Goal: Task Accomplishment & Management: Manage account settings

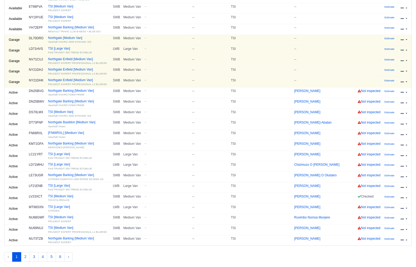
scroll to position [102, 0]
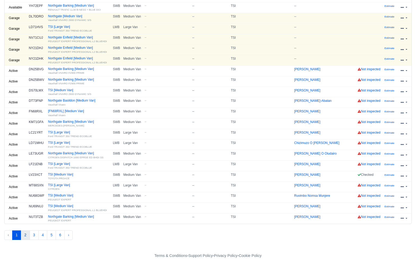
click at [23, 236] on button "2" at bounding box center [25, 235] width 9 height 10
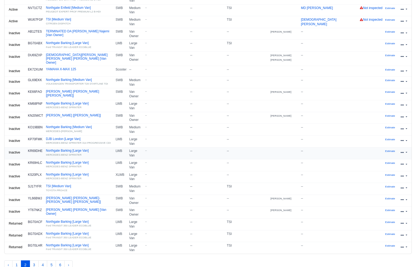
scroll to position [114, 0]
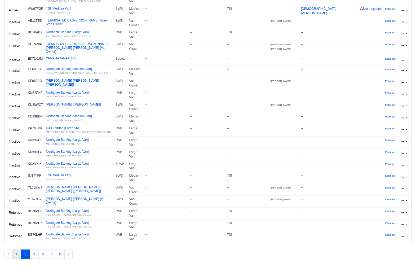
click at [20, 249] on button "1" at bounding box center [16, 254] width 9 height 10
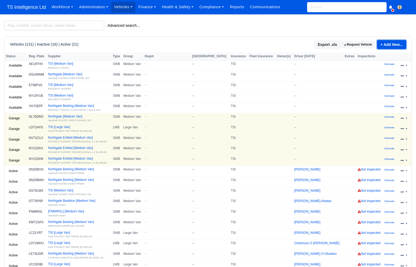
click at [389, 44] on link "+ Add New..." at bounding box center [391, 44] width 29 height 9
click at [374, 64] on link "Single Vehicle" at bounding box center [383, 62] width 47 height 8
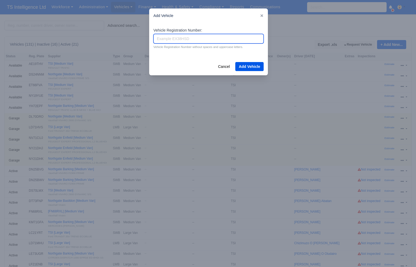
click at [196, 37] on input "Vehicle Registration Number:" at bounding box center [208, 39] width 110 height 10
type input "YG17ANF"
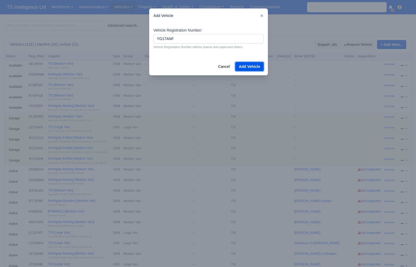
click at [252, 67] on button "Add Vehicle" at bounding box center [249, 66] width 28 height 9
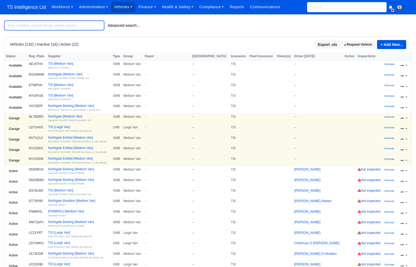
click at [33, 24] on input "search" at bounding box center [54, 26] width 100 height 10
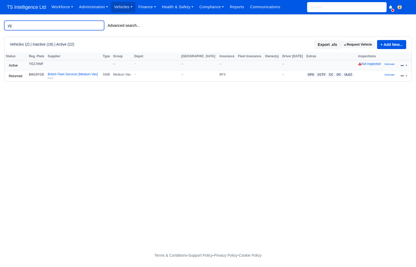
type input "yg"
click at [405, 66] on link at bounding box center [404, 66] width 12 height 8
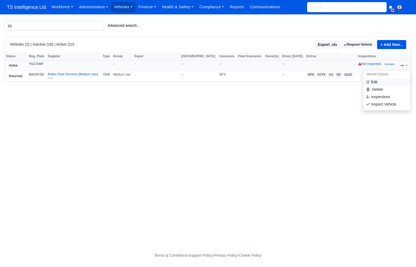
click at [376, 81] on link "Edit" at bounding box center [386, 81] width 47 height 7
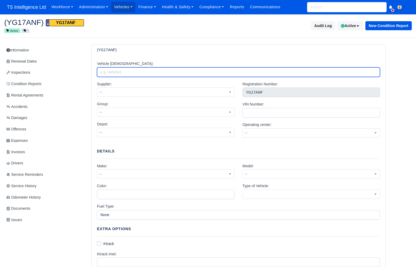
click at [187, 71] on input "Vehicle Alias:" at bounding box center [238, 72] width 283 height 10
type input "TSI"
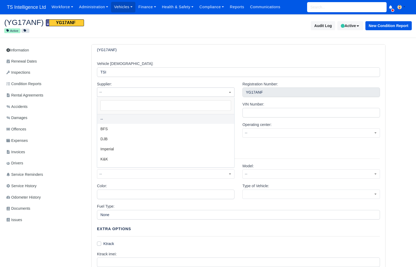
click at [169, 89] on span "--" at bounding box center [165, 92] width 137 height 7
select select "4"
click at [140, 112] on span "--" at bounding box center [165, 112] width 137 height 7
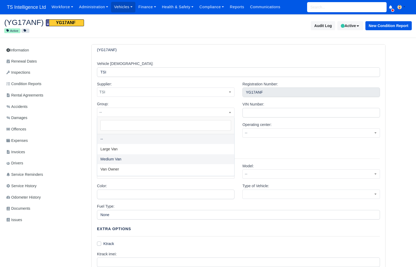
select select "2"
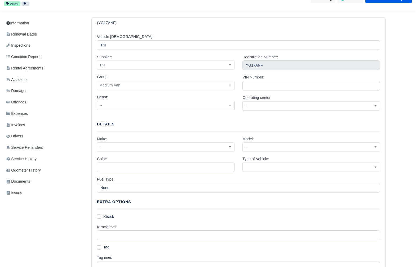
scroll to position [41, 0]
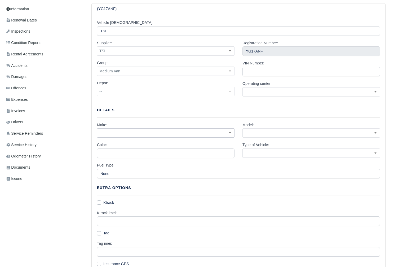
click at [155, 132] on span "--" at bounding box center [165, 133] width 137 height 7
click at [140, 135] on span "--" at bounding box center [165, 133] width 137 height 7
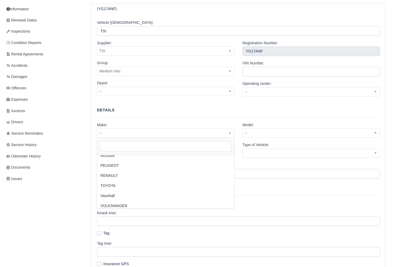
scroll to position [49, 0]
select select "2"
click at [264, 133] on span "--" at bounding box center [311, 133] width 137 height 7
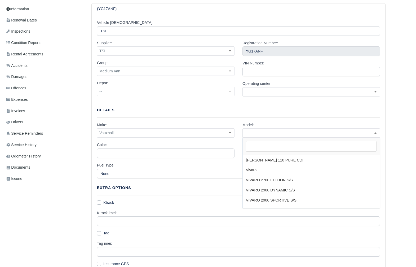
scroll to position [471, 0]
select select "38"
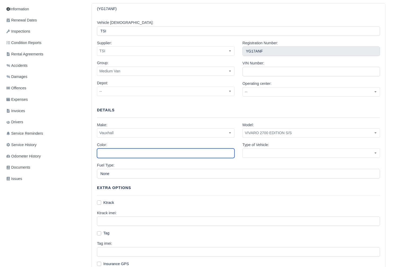
click at [170, 153] on input "Color:" at bounding box center [166, 153] width 138 height 10
type input "Grey"
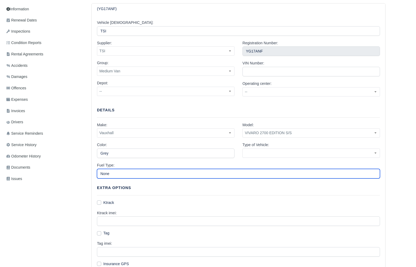
click at [143, 174] on input "None" at bounding box center [238, 174] width 283 height 10
type input "Diesel"
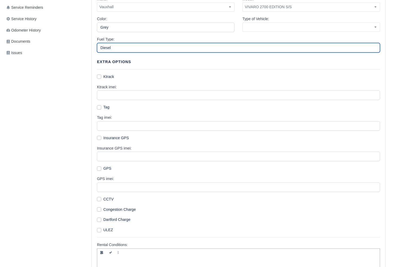
scroll to position [223, 0]
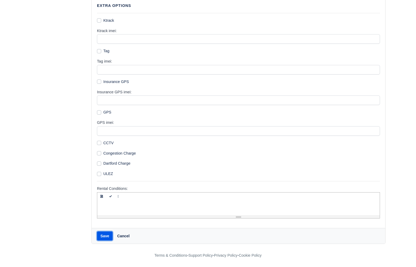
click at [105, 239] on button "Save" at bounding box center [105, 235] width 16 height 9
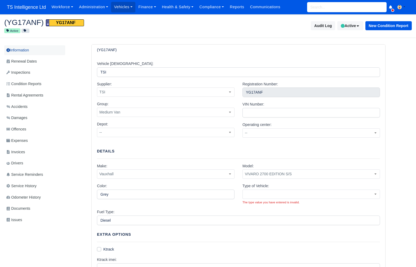
click at [36, 51] on link "Information" at bounding box center [34, 50] width 61 height 10
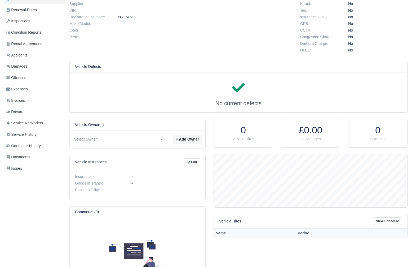
scroll to position [52, 0]
click at [194, 161] on link "Edit" at bounding box center [192, 162] width 15 height 8
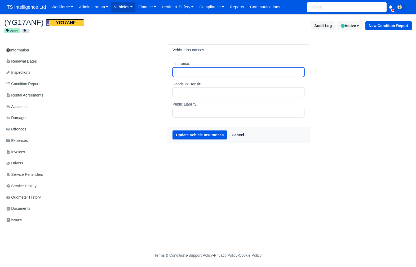
click at [185, 71] on input "Insurance:" at bounding box center [239, 72] width 132 height 10
type input "TSI"
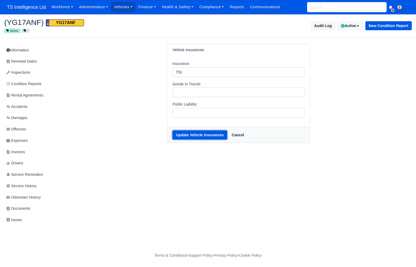
click at [193, 138] on button "Update Vehicle Insurances" at bounding box center [200, 134] width 55 height 9
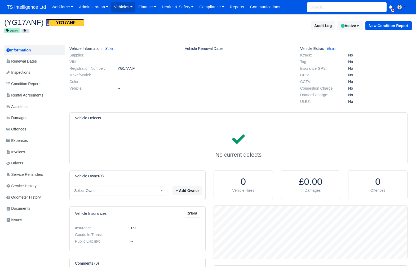
scroll to position [53, 193]
click at [351, 27] on button "Active" at bounding box center [350, 25] width 26 height 9
click at [333, 46] on span "Available" at bounding box center [341, 47] width 41 height 8
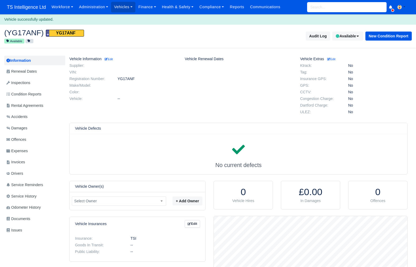
scroll to position [53, 193]
click at [131, 10] on link "Vehicles" at bounding box center [123, 7] width 24 height 10
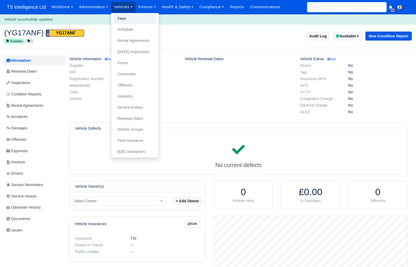
click at [128, 18] on link "Fleet" at bounding box center [134, 18] width 43 height 11
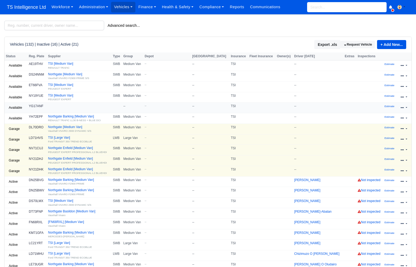
click at [405, 107] on link at bounding box center [404, 108] width 12 height 8
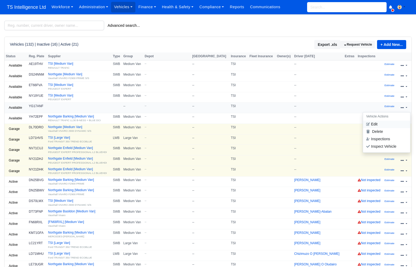
click at [376, 125] on link "Edit" at bounding box center [386, 124] width 47 height 7
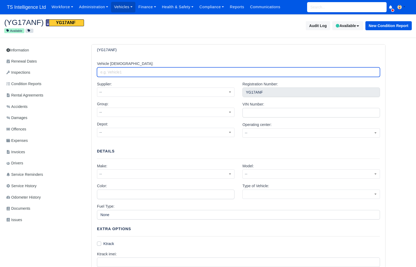
click at [153, 70] on input "Vehicle [DEMOGRAPHIC_DATA]:" at bounding box center [238, 72] width 283 height 10
type input "TSI"
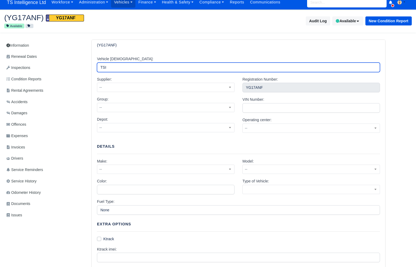
scroll to position [7, 0]
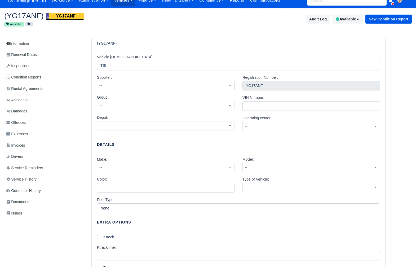
click at [181, 86] on span "--" at bounding box center [165, 85] width 137 height 7
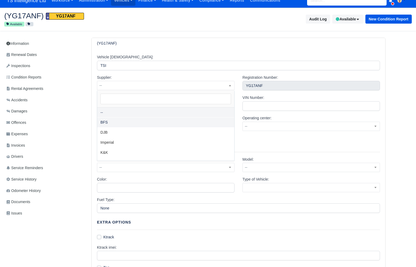
scroll to position [28, 0]
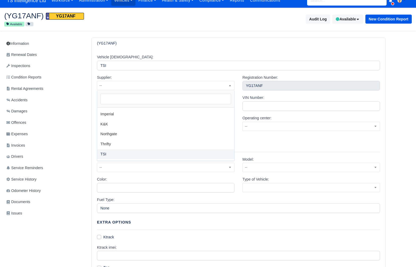
select select "4"
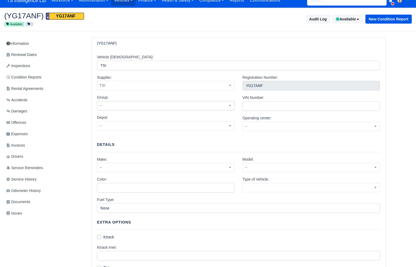
click at [141, 105] on span "--" at bounding box center [165, 105] width 137 height 7
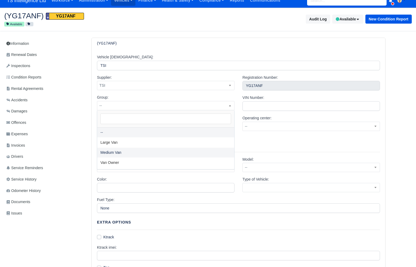
select select "2"
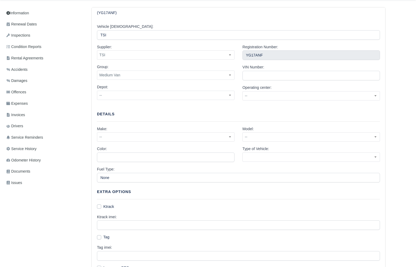
scroll to position [56, 0]
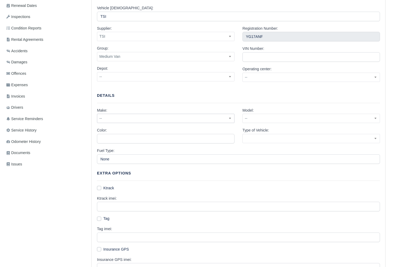
click at [150, 118] on span "--" at bounding box center [165, 118] width 137 height 7
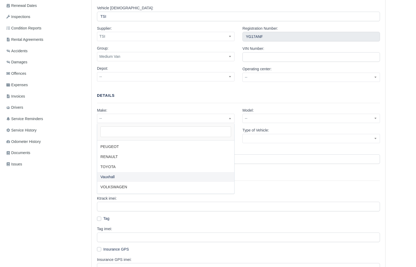
select select "2"
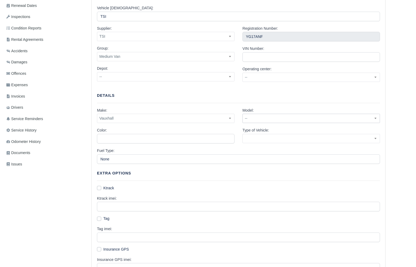
click at [281, 118] on span "--" at bounding box center [311, 118] width 137 height 7
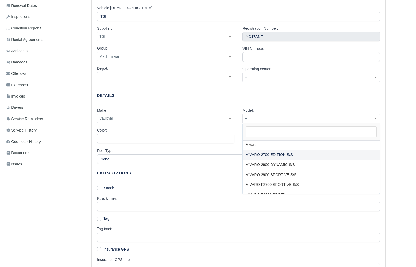
select select "38"
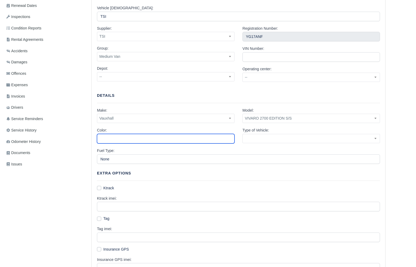
click at [127, 140] on input "Color:" at bounding box center [166, 139] width 138 height 10
type input "Grey"
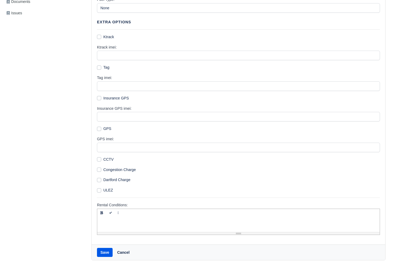
scroll to position [223, 0]
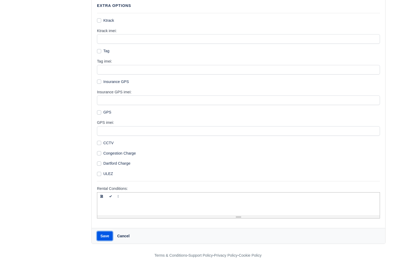
click at [104, 238] on button "Save" at bounding box center [105, 235] width 16 height 9
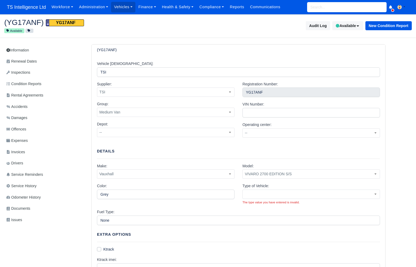
scroll to position [58, 0]
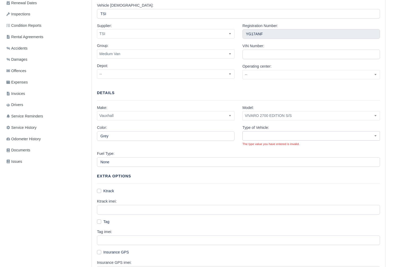
click at [306, 133] on span at bounding box center [312, 135] width 138 height 9
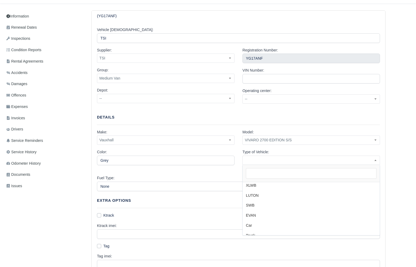
scroll to position [26, 0]
select select "van"
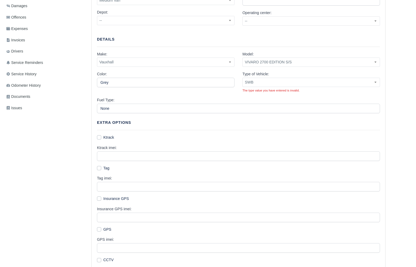
scroll to position [139, 0]
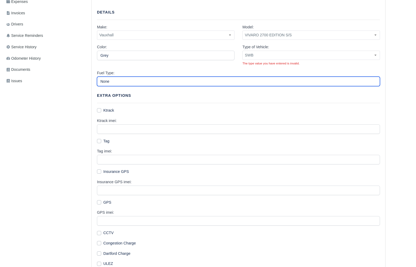
click at [120, 81] on input "None" at bounding box center [238, 82] width 283 height 10
type input "Diesel"
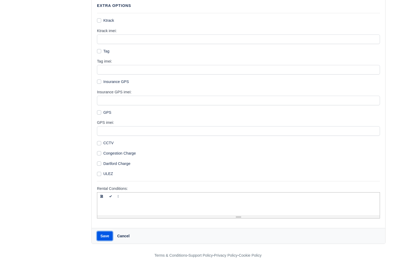
click at [106, 234] on button "Save" at bounding box center [105, 235] width 16 height 9
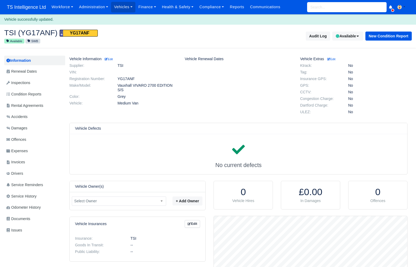
scroll to position [53, 193]
click at [126, 8] on link "Vehicles" at bounding box center [123, 7] width 24 height 10
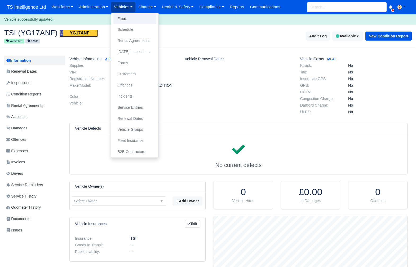
click at [126, 20] on link "Fleet" at bounding box center [134, 18] width 43 height 11
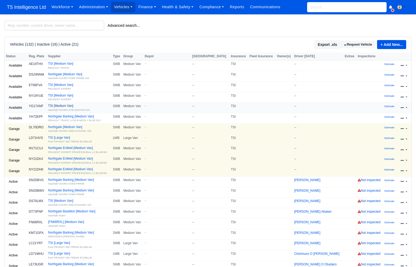
click at [66, 108] on div "Vauxhall VIVARO 2700 EDITION S/S" at bounding box center [79, 110] width 62 height 4
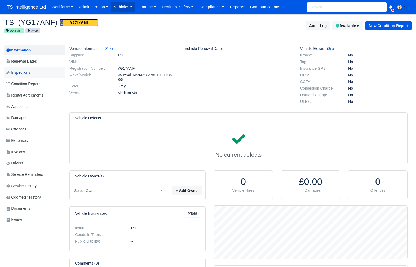
scroll to position [53, 193]
click at [34, 62] on span "Renewal Dates" at bounding box center [21, 61] width 30 height 6
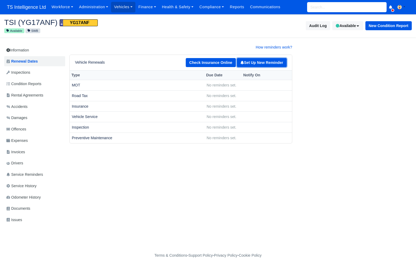
click at [258, 64] on link "Set Up New Reminder" at bounding box center [262, 62] width 50 height 9
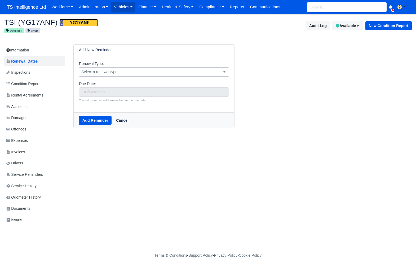
click at [170, 71] on span "Select a renewal type" at bounding box center [154, 72] width 150 height 7
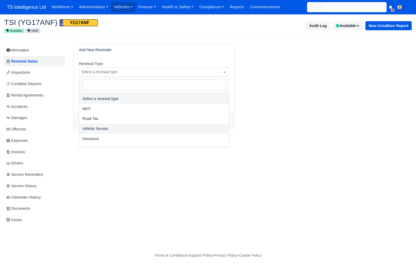
scroll to position [19, 0]
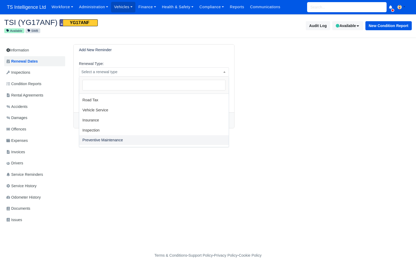
select select "Preventive Maintenance"
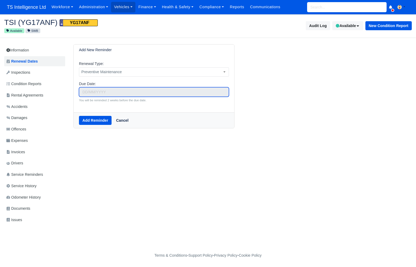
click at [117, 93] on input "text" at bounding box center [154, 92] width 150 height 10
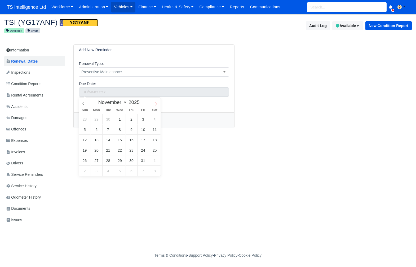
click at [155, 102] on icon at bounding box center [156, 104] width 4 height 4
select select "11"
click at [155, 102] on icon at bounding box center [156, 104] width 4 height 4
type input "2026"
click at [155, 102] on icon at bounding box center [156, 104] width 4 height 4
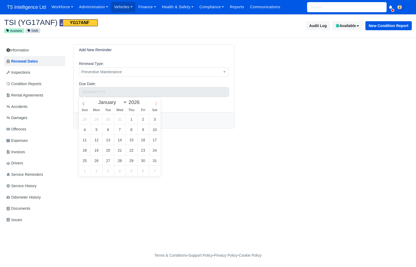
select select "1"
click at [155, 102] on icon at bounding box center [156, 104] width 4 height 4
type input "February 2, 2026"
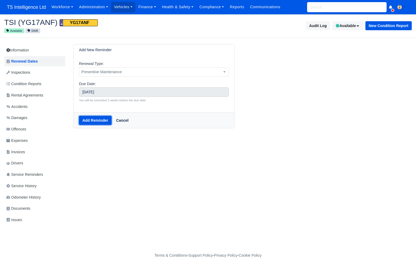
click at [93, 122] on button "Add Reminder" at bounding box center [95, 120] width 33 height 9
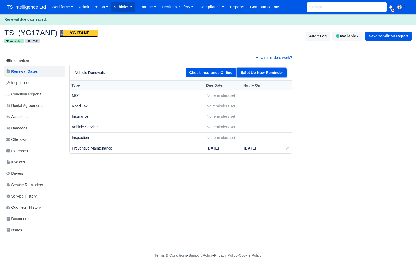
click at [254, 72] on link "Set Up New Reminder" at bounding box center [262, 72] width 50 height 9
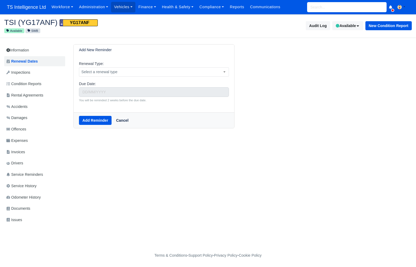
select select "9"
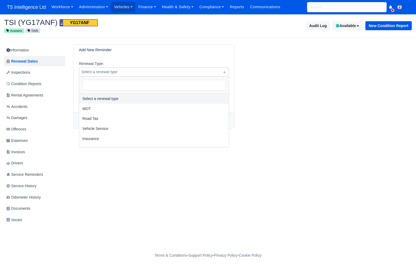
click at [174, 71] on span "Select a renewal type" at bounding box center [154, 72] width 150 height 7
select select "tax"
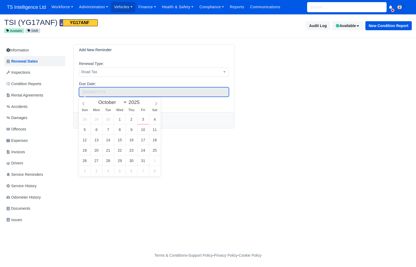
click at [111, 94] on input "text" at bounding box center [154, 92] width 150 height 10
click at [139, 102] on input "2025" at bounding box center [135, 102] width 17 height 6
type input "2026"
click at [143, 101] on span at bounding box center [142, 100] width 4 height 3
type input "October 1, 2026"
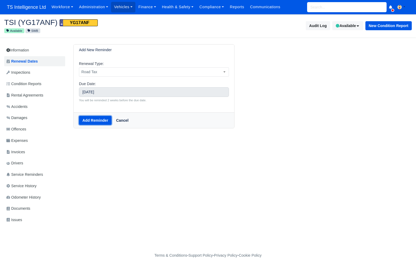
click at [92, 121] on button "Add Reminder" at bounding box center [95, 120] width 33 height 9
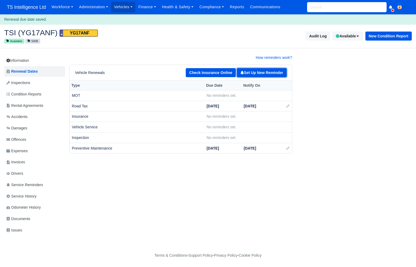
click at [254, 72] on link "Set Up New Reminder" at bounding box center [262, 72] width 50 height 9
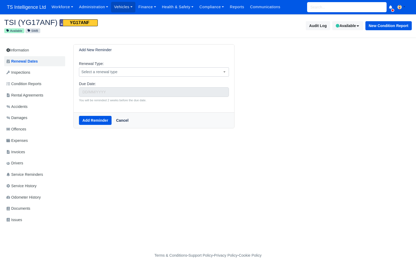
click at [121, 74] on span "Select a renewal type" at bounding box center [154, 72] width 150 height 7
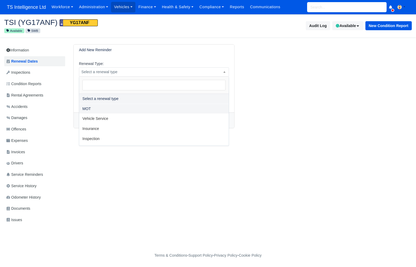
select select "mot"
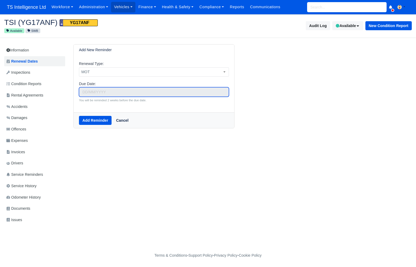
click at [118, 93] on input "text" at bounding box center [154, 92] width 150 height 10
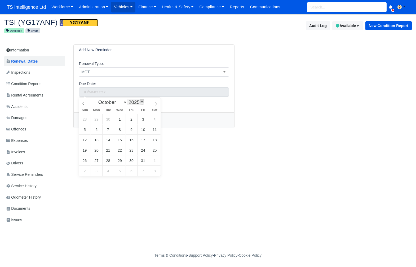
type input "2026"
click at [143, 101] on span at bounding box center [142, 100] width 4 height 3
type input "October 3, 2026"
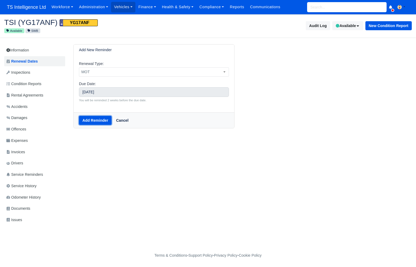
click at [101, 119] on button "Add Reminder" at bounding box center [95, 120] width 33 height 9
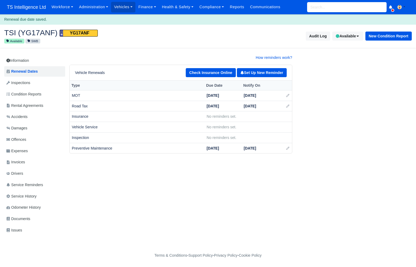
click at [332, 1] on div "Workforce Manpower Expiring Documents Leave Requests Daily Attendance Daily Tim…" at bounding box center [230, 7] width 363 height 14
click at [328, 6] on input "search" at bounding box center [347, 7] width 80 height 10
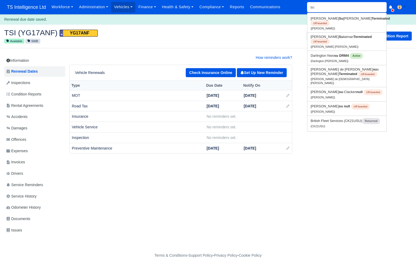
type input "suj"
type input "sujath Ponnraj"
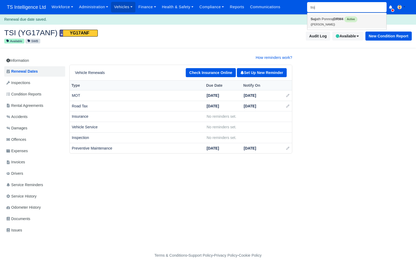
click at [326, 25] on small "(Sujath Ponnraj)" at bounding box center [323, 24] width 24 height 3
type input "[PERSON_NAME]"
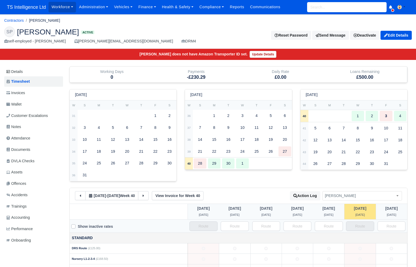
scroll to position [37, 0]
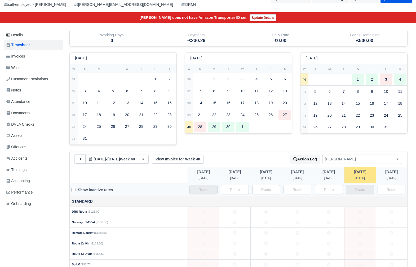
click at [80, 161] on button at bounding box center [80, 159] width 11 height 9
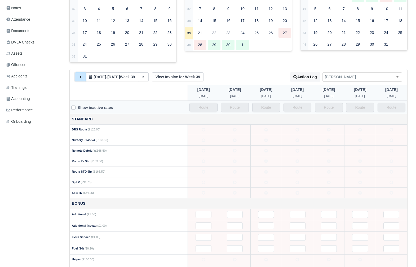
scroll to position [0, 0]
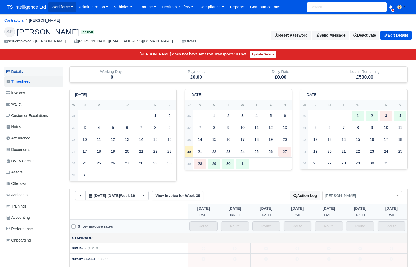
click at [36, 72] on link "Details" at bounding box center [33, 72] width 59 height 10
